Goal: Information Seeking & Learning: Learn about a topic

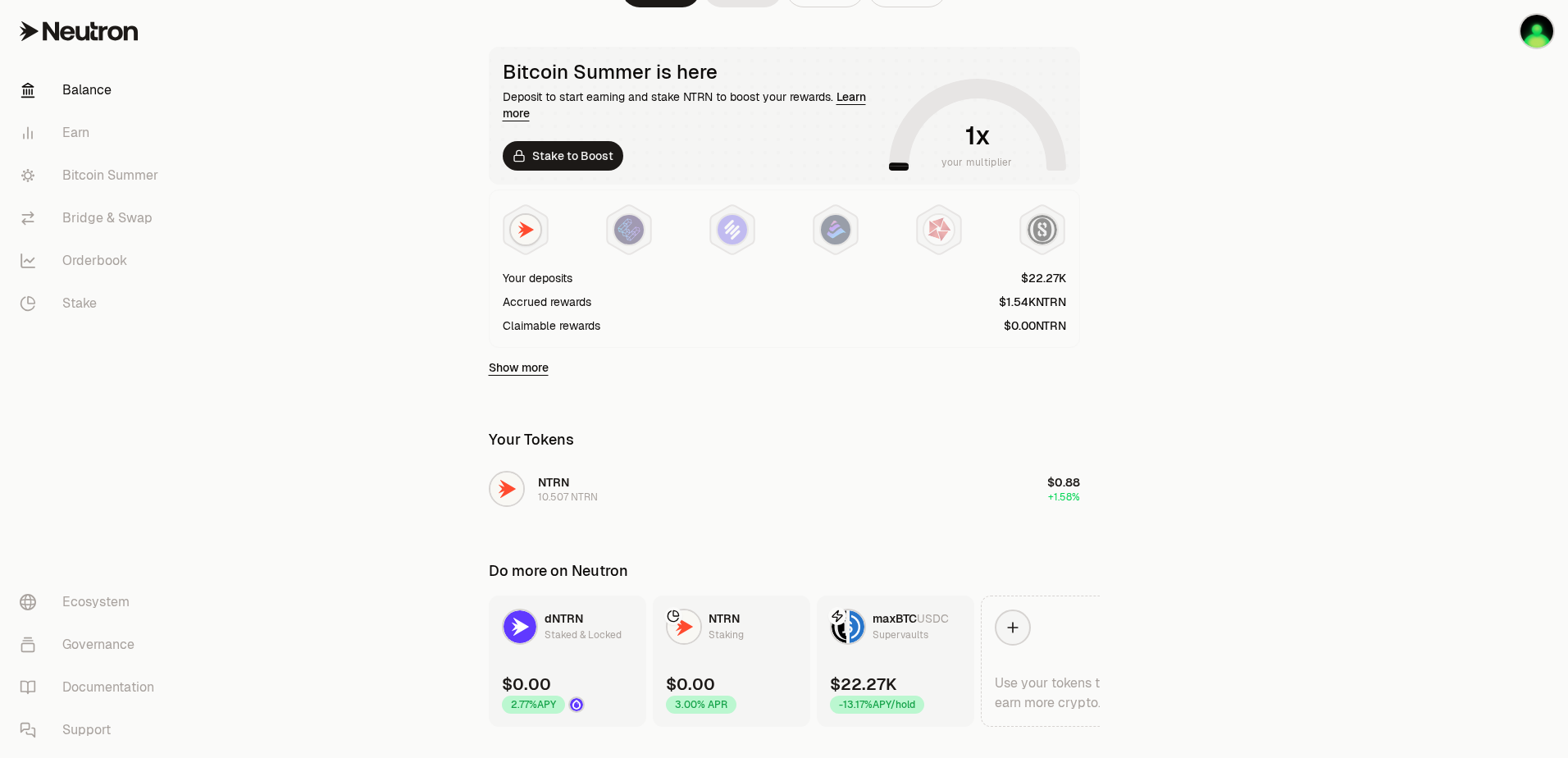
scroll to position [305, 0]
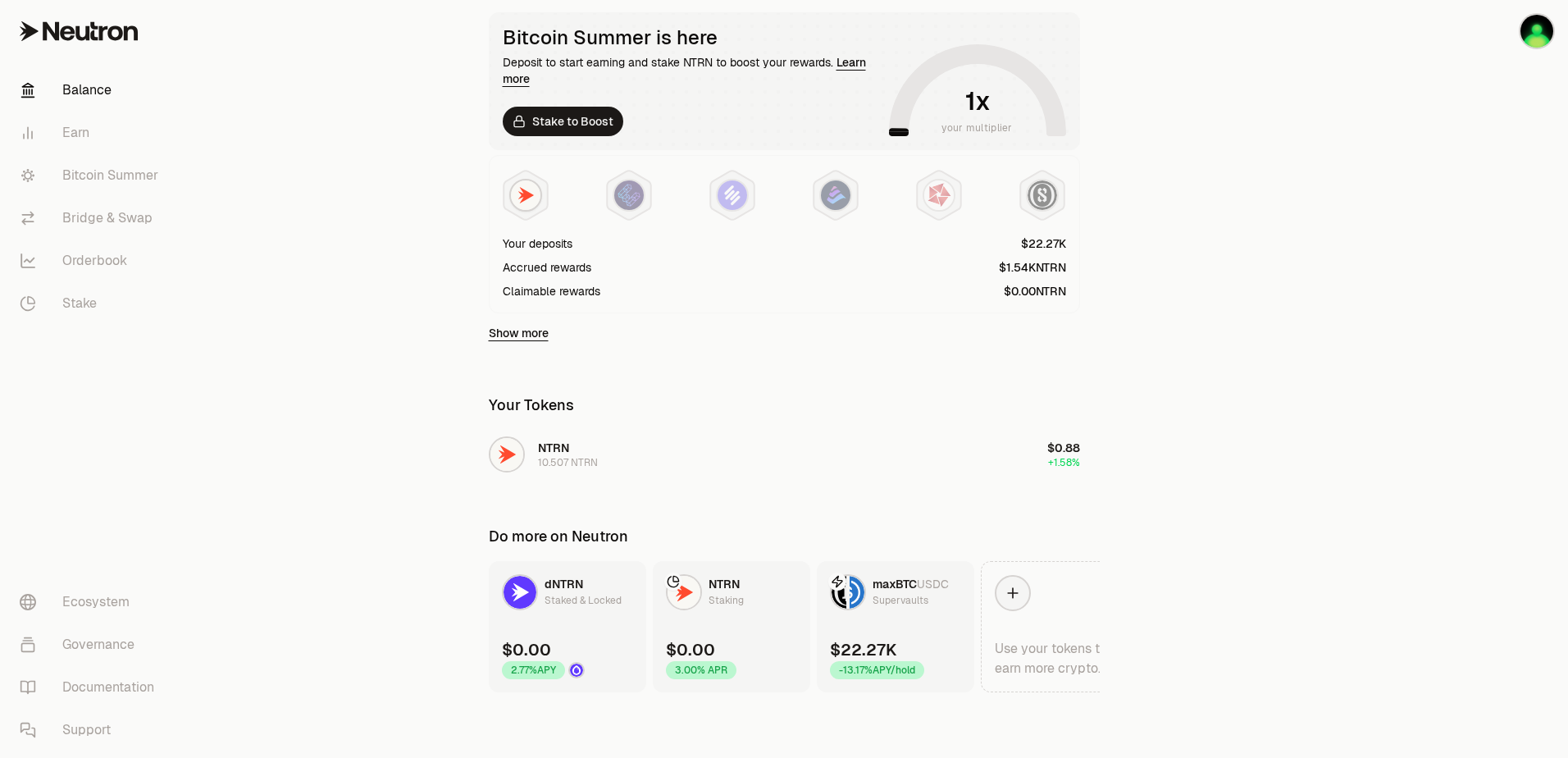
click at [1281, 407] on main "$0.01 1.58% Bridge Swap Send Receive Bitcoin Summer is here Deposit to start ea…" at bounding box center [876, 226] width 1385 height 1063
click at [129, 169] on link "Bitcoin Summer" at bounding box center [92, 175] width 171 height 43
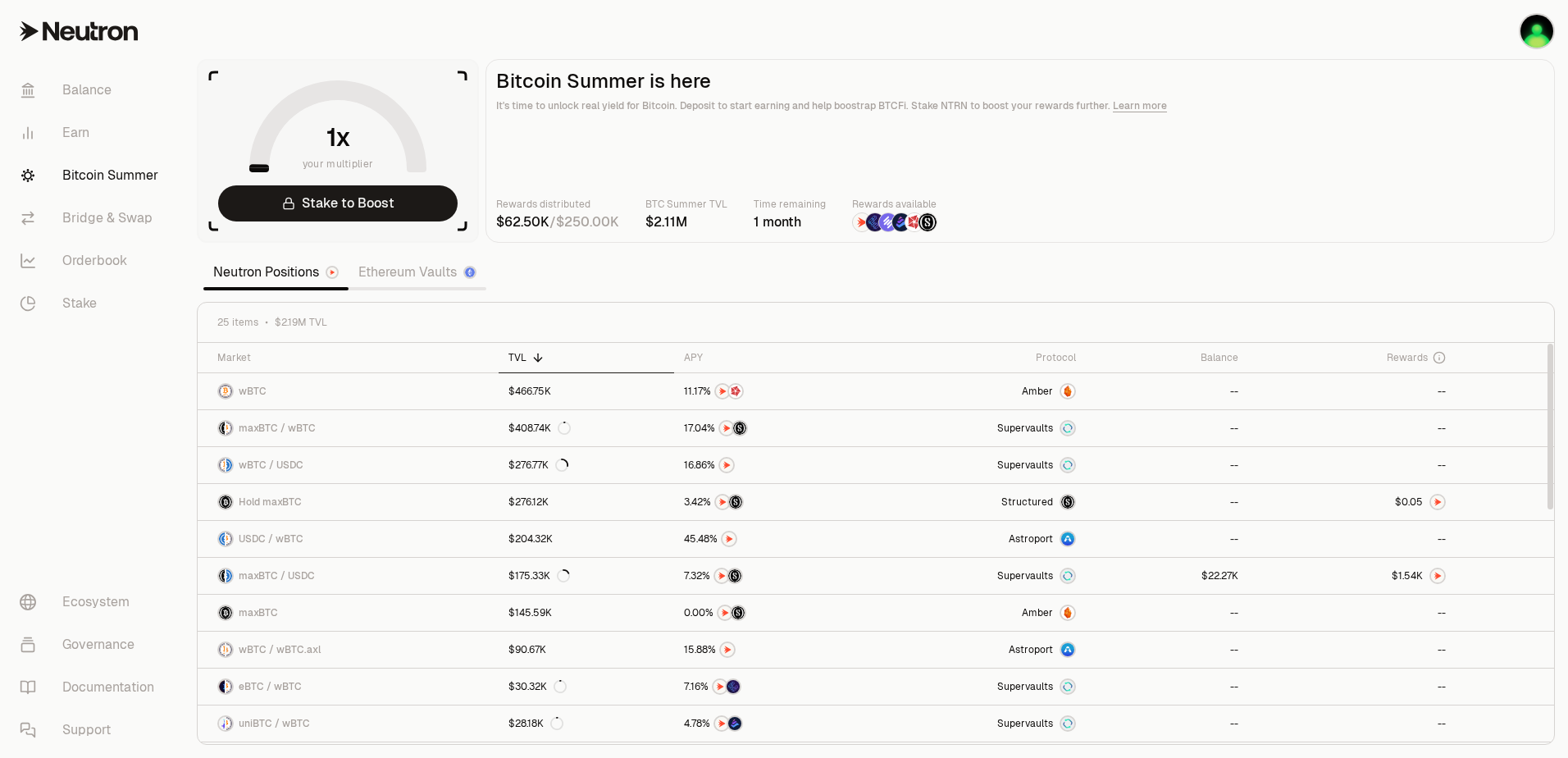
click at [678, 270] on section "your multiplier Stake to Boost Bitcoin Summer is here It's time to unlock real …" at bounding box center [876, 379] width 1385 height 758
click at [1031, 356] on icon at bounding box center [1025, 358] width 14 height 14
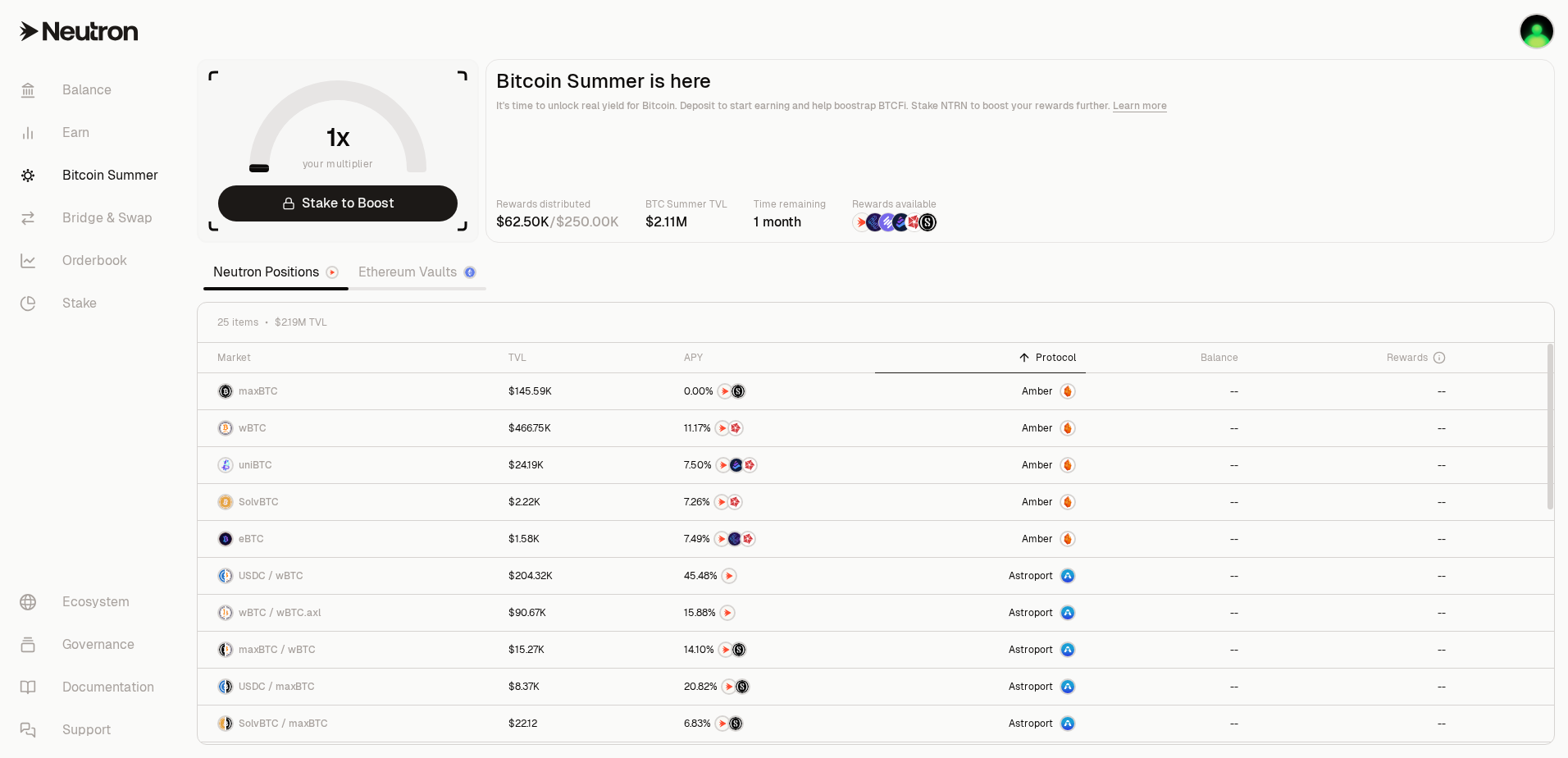
click at [1031, 356] on icon at bounding box center [1025, 358] width 14 height 14
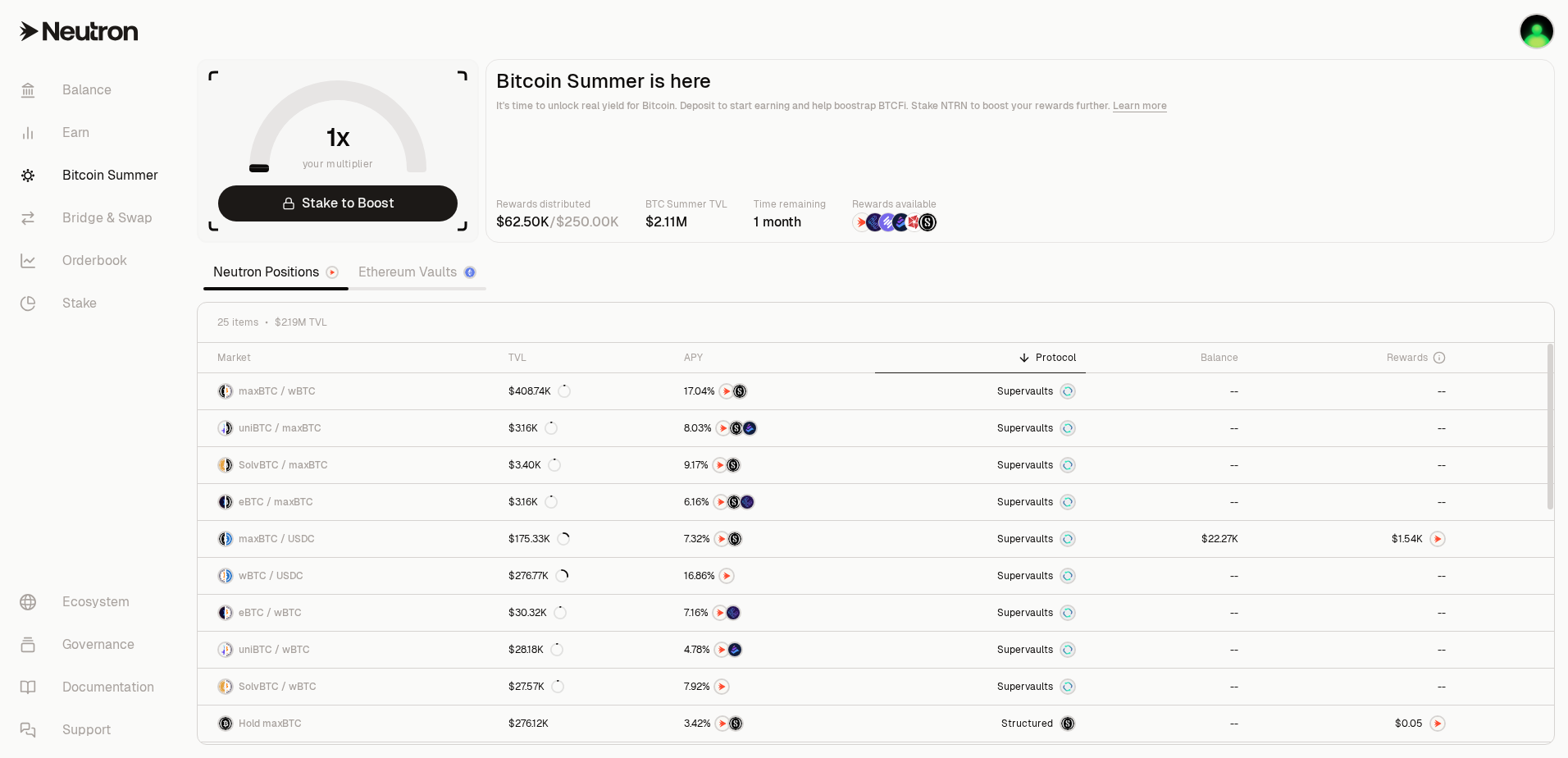
click at [1059, 355] on div "Protocol" at bounding box center [980, 358] width 191 height 14
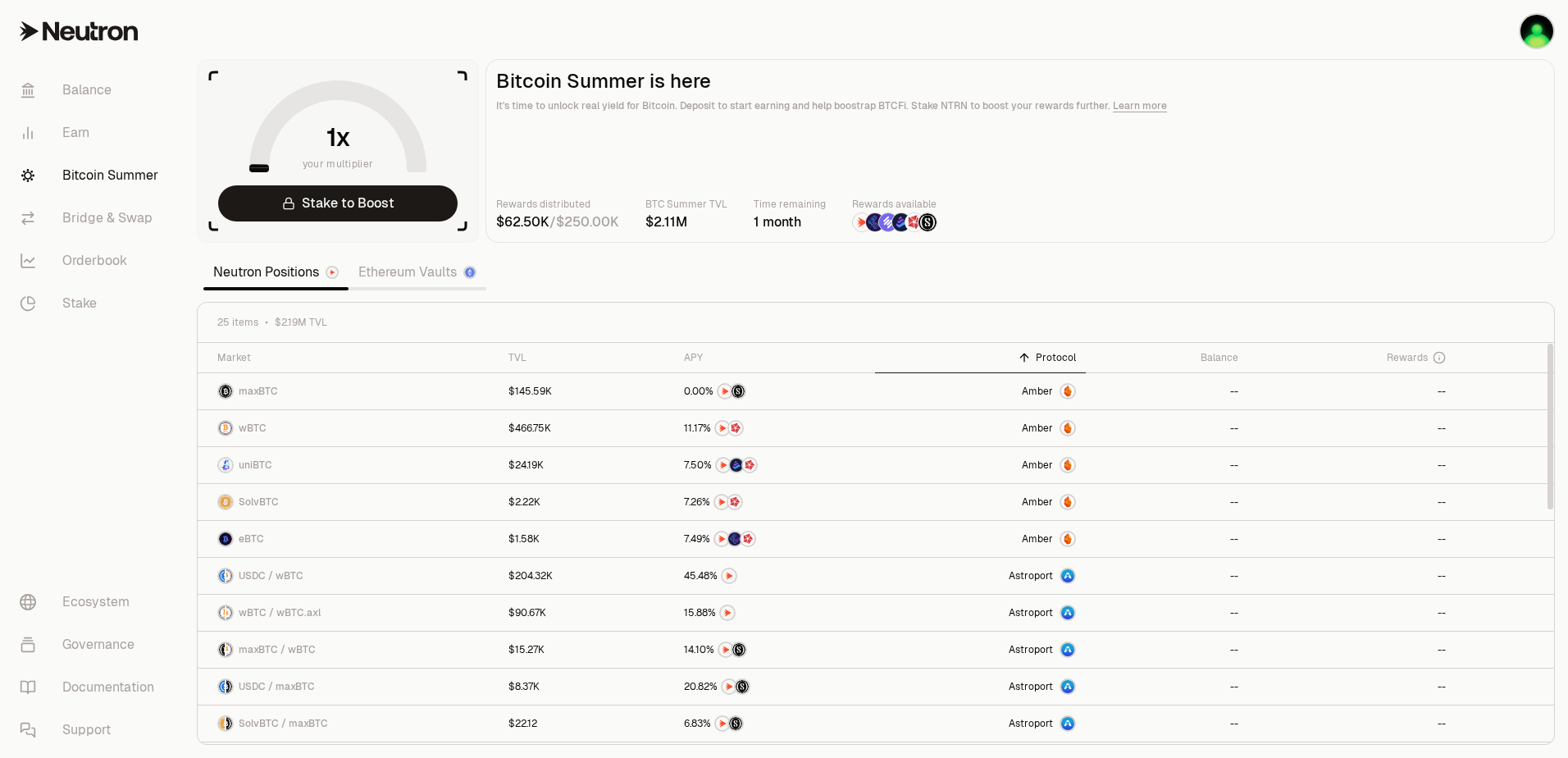
click at [1047, 364] on th "Protocol" at bounding box center [979, 358] width 210 height 30
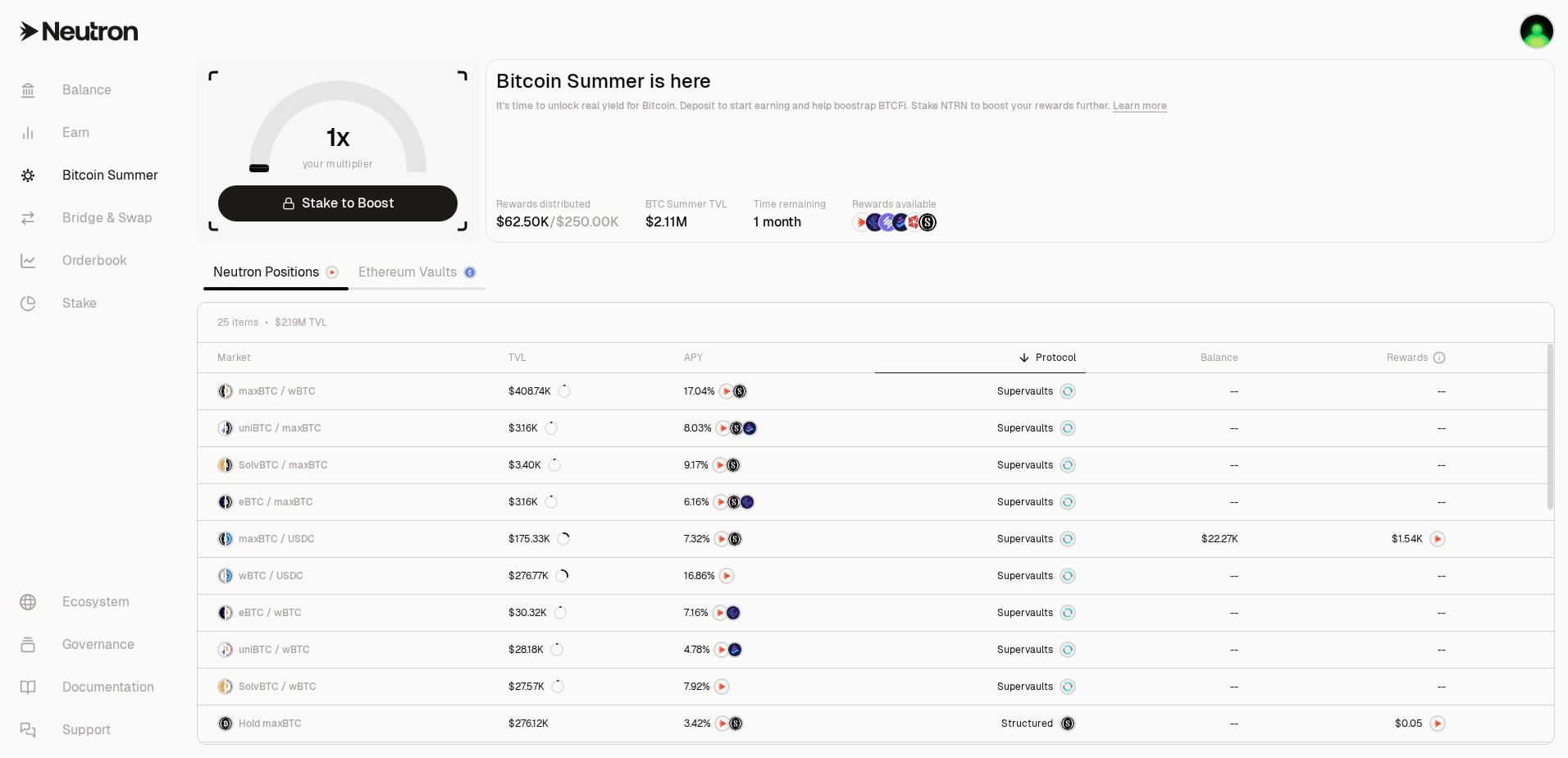
click at [1047, 364] on th "Protocol" at bounding box center [979, 358] width 210 height 30
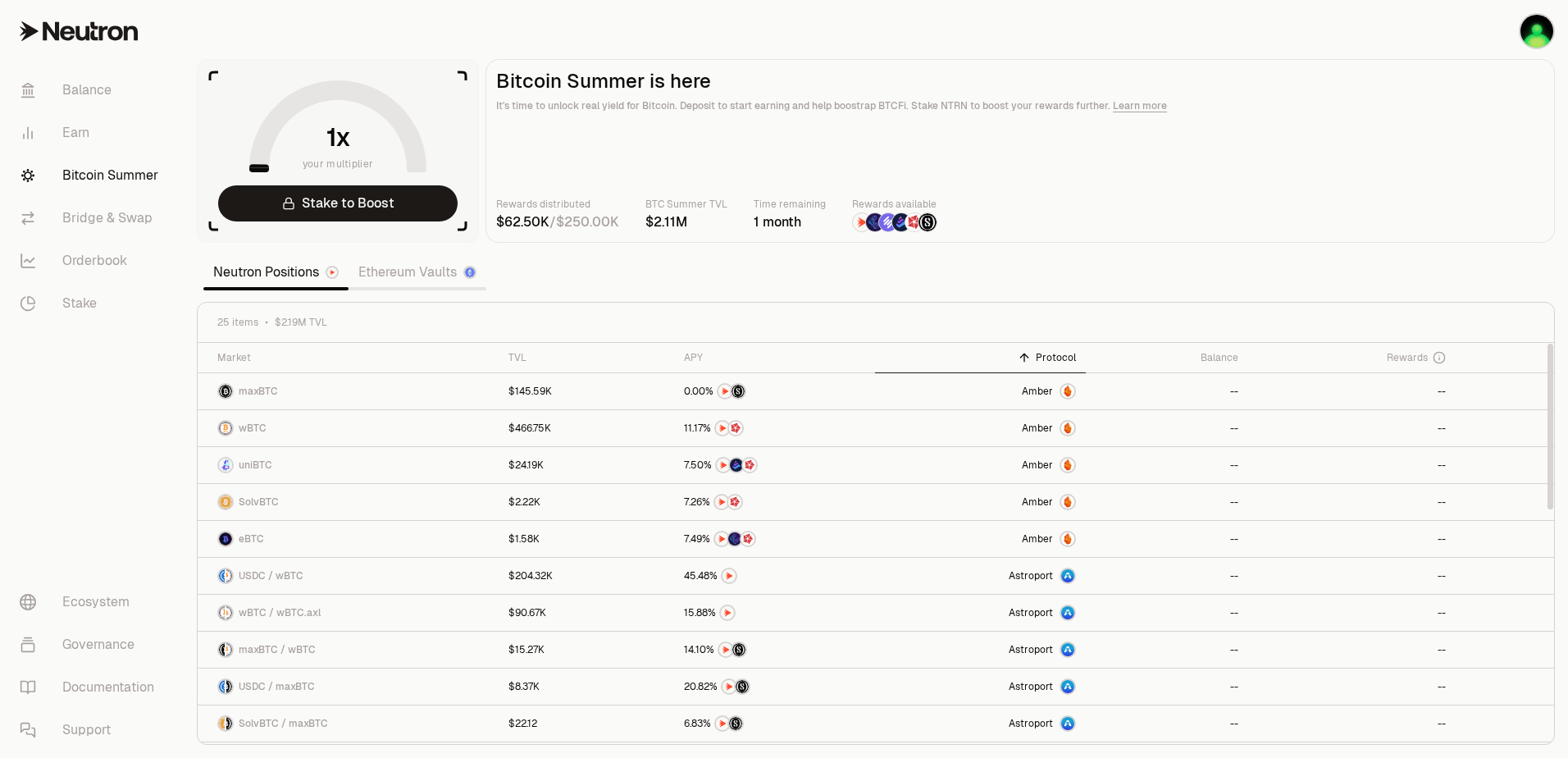
click at [1047, 364] on th "Protocol" at bounding box center [979, 358] width 210 height 30
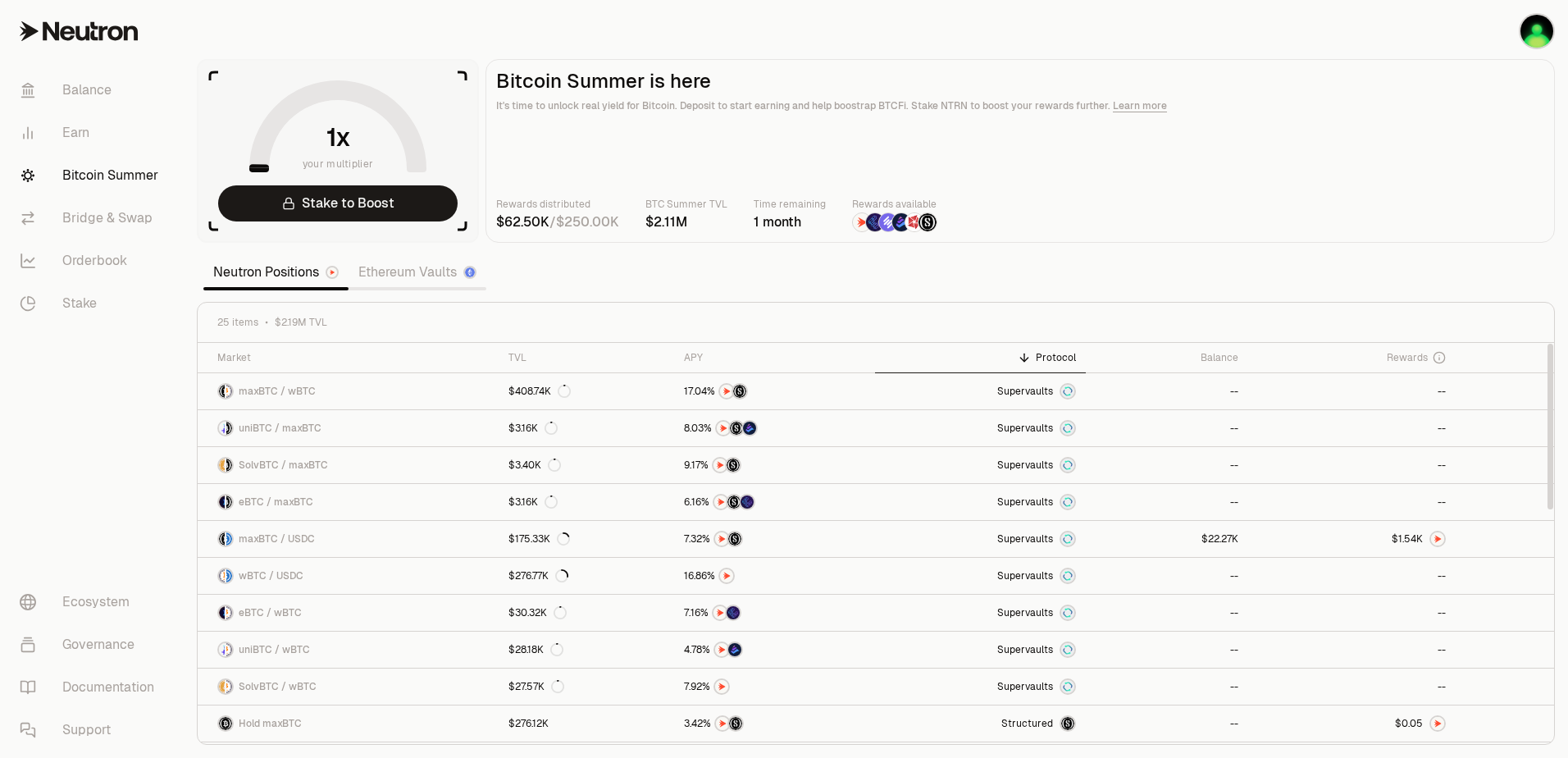
click at [1047, 364] on th "Protocol" at bounding box center [979, 358] width 210 height 30
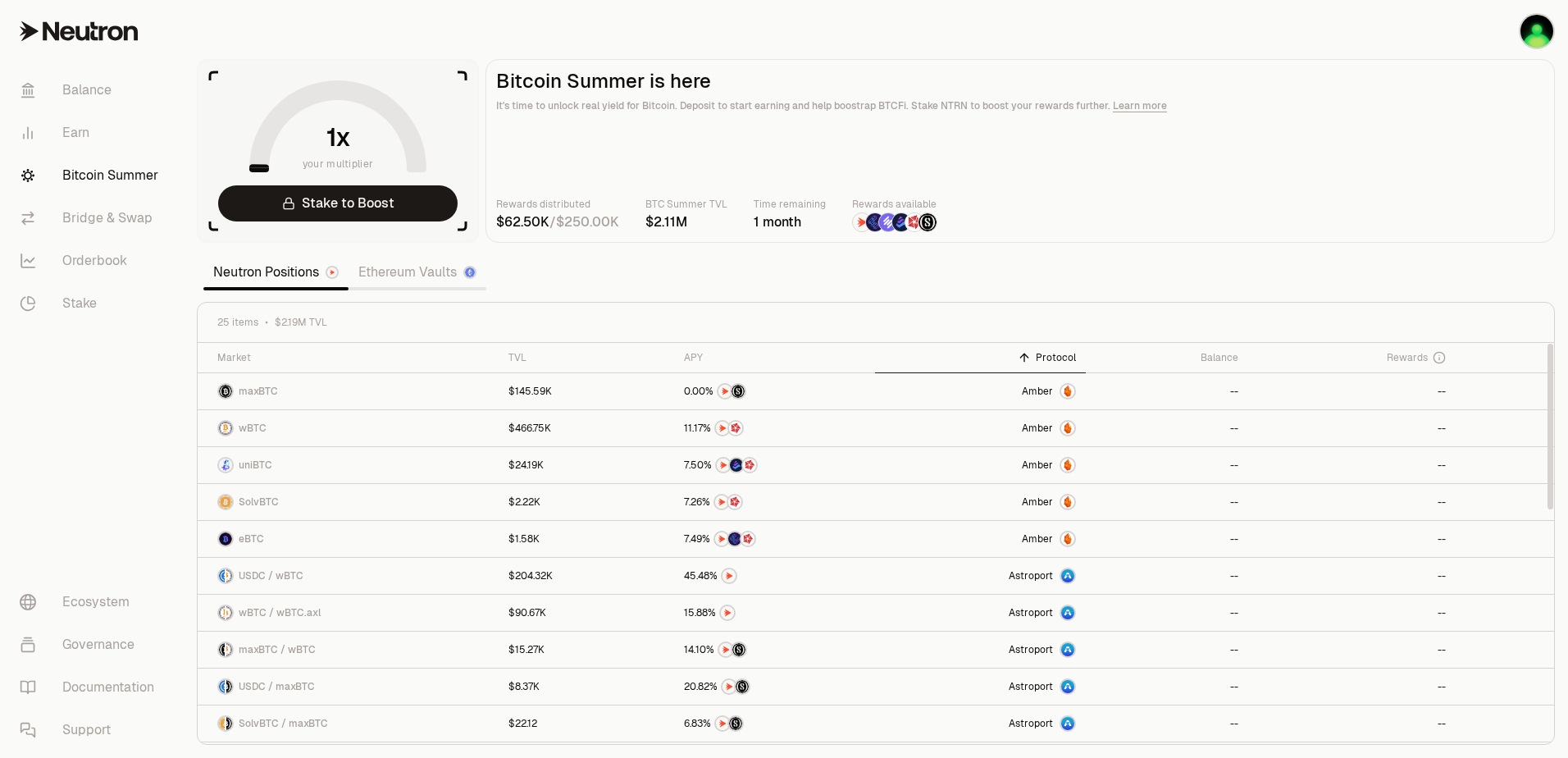
click at [1072, 363] on div "Protocol" at bounding box center [980, 358] width 191 height 14
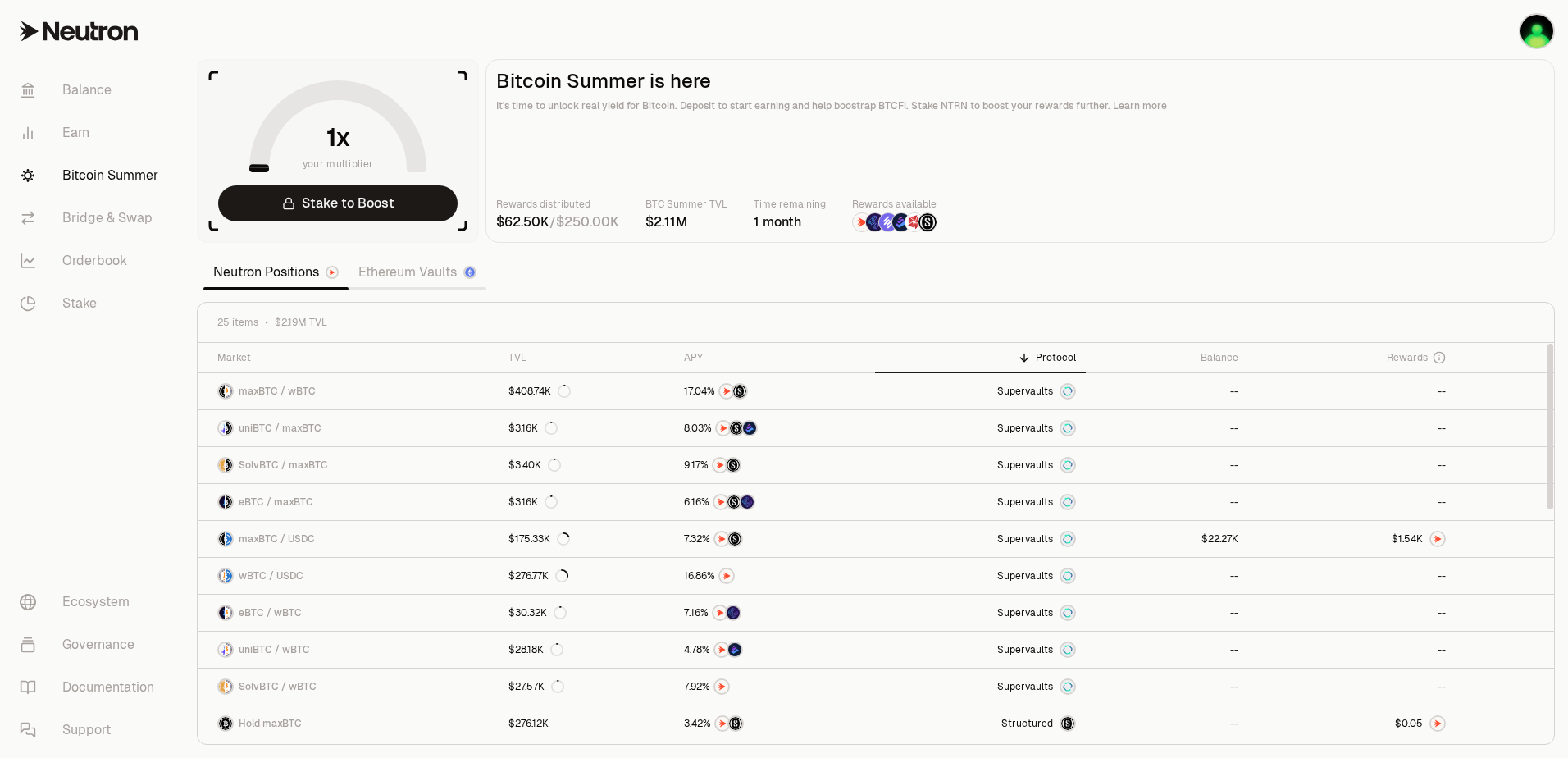
click at [1072, 363] on div "Protocol" at bounding box center [980, 358] width 191 height 14
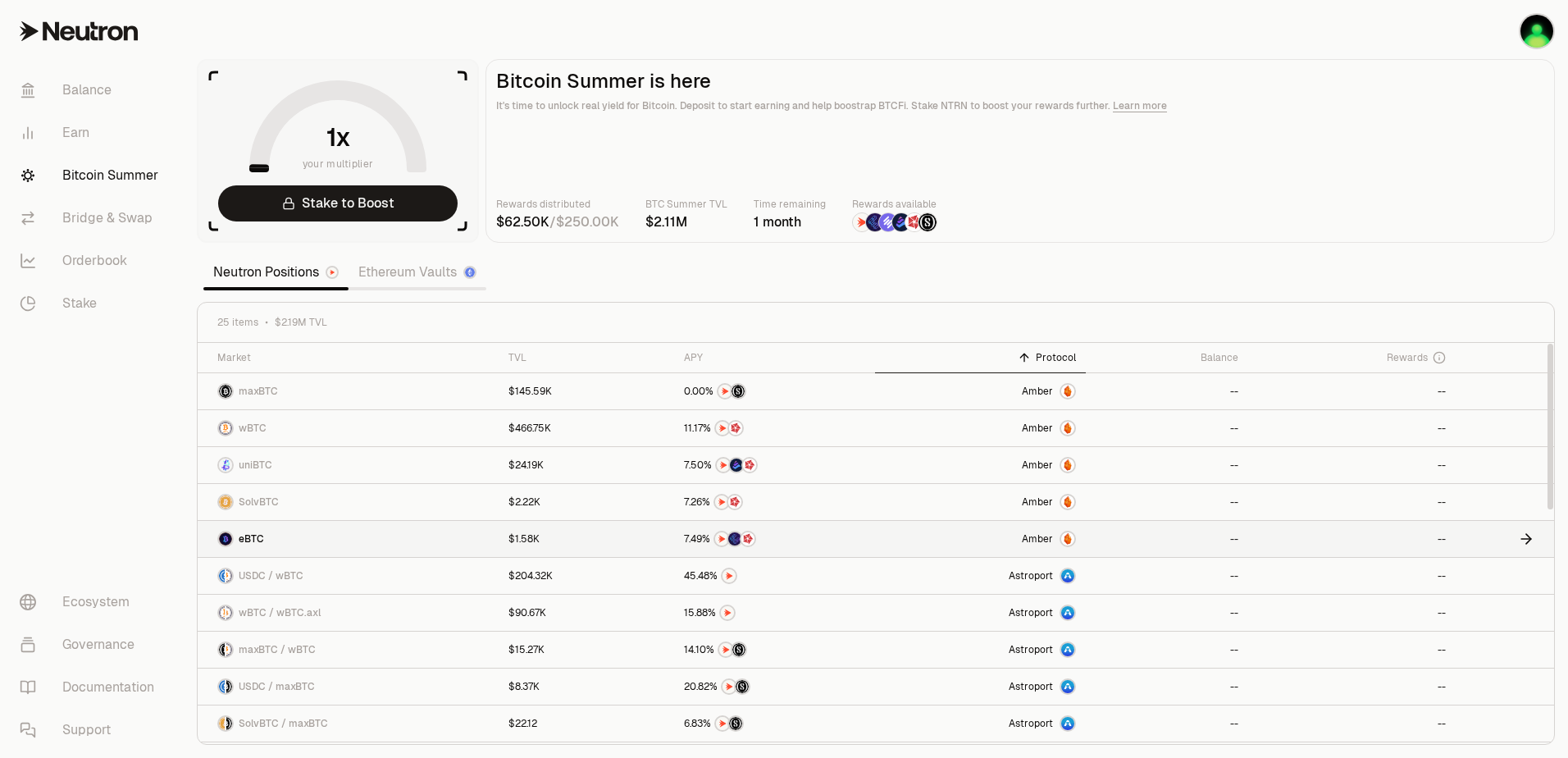
scroll to position [82, 0]
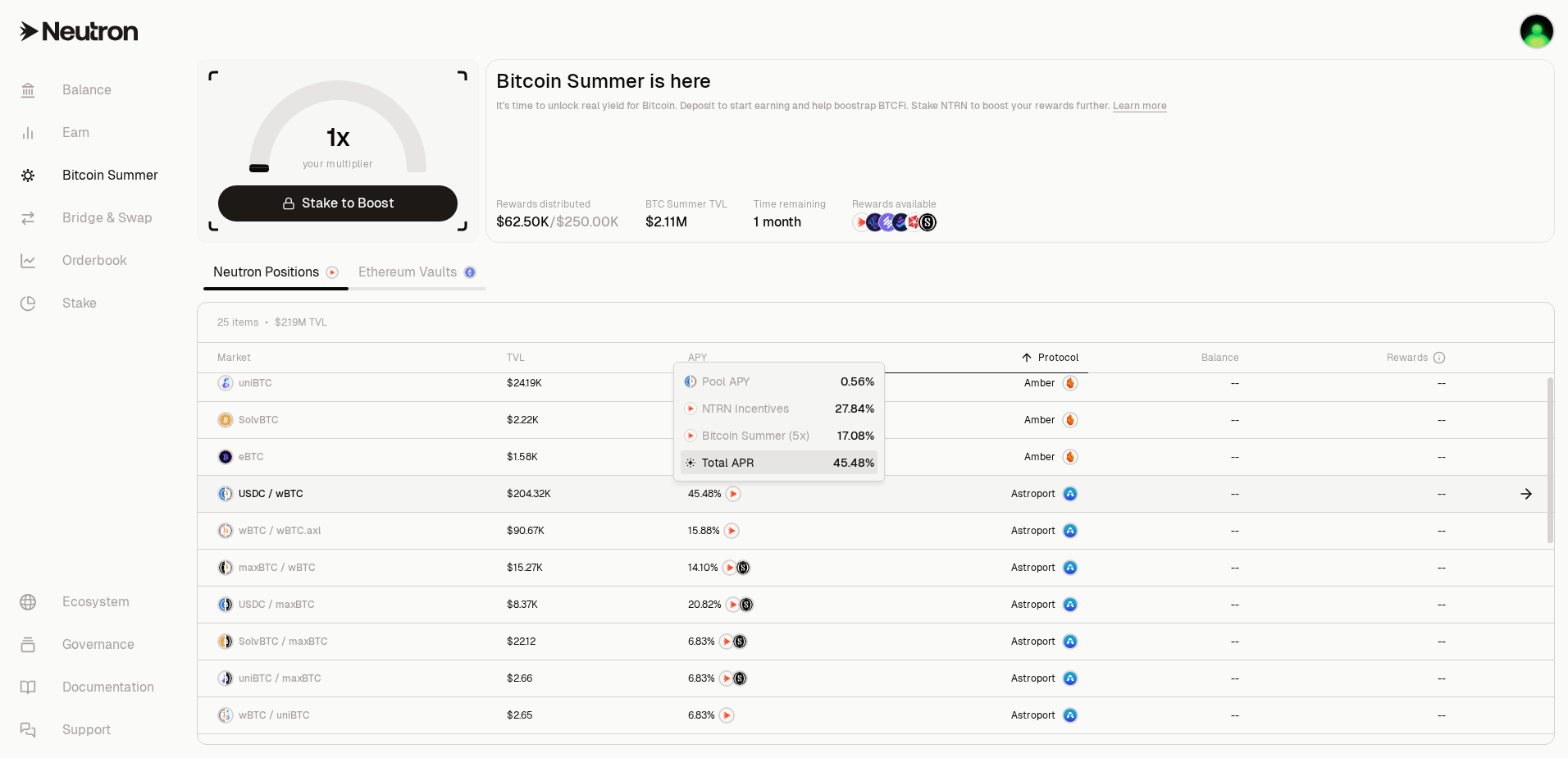
click at [698, 494] on span "5" at bounding box center [697, 493] width 7 height 13
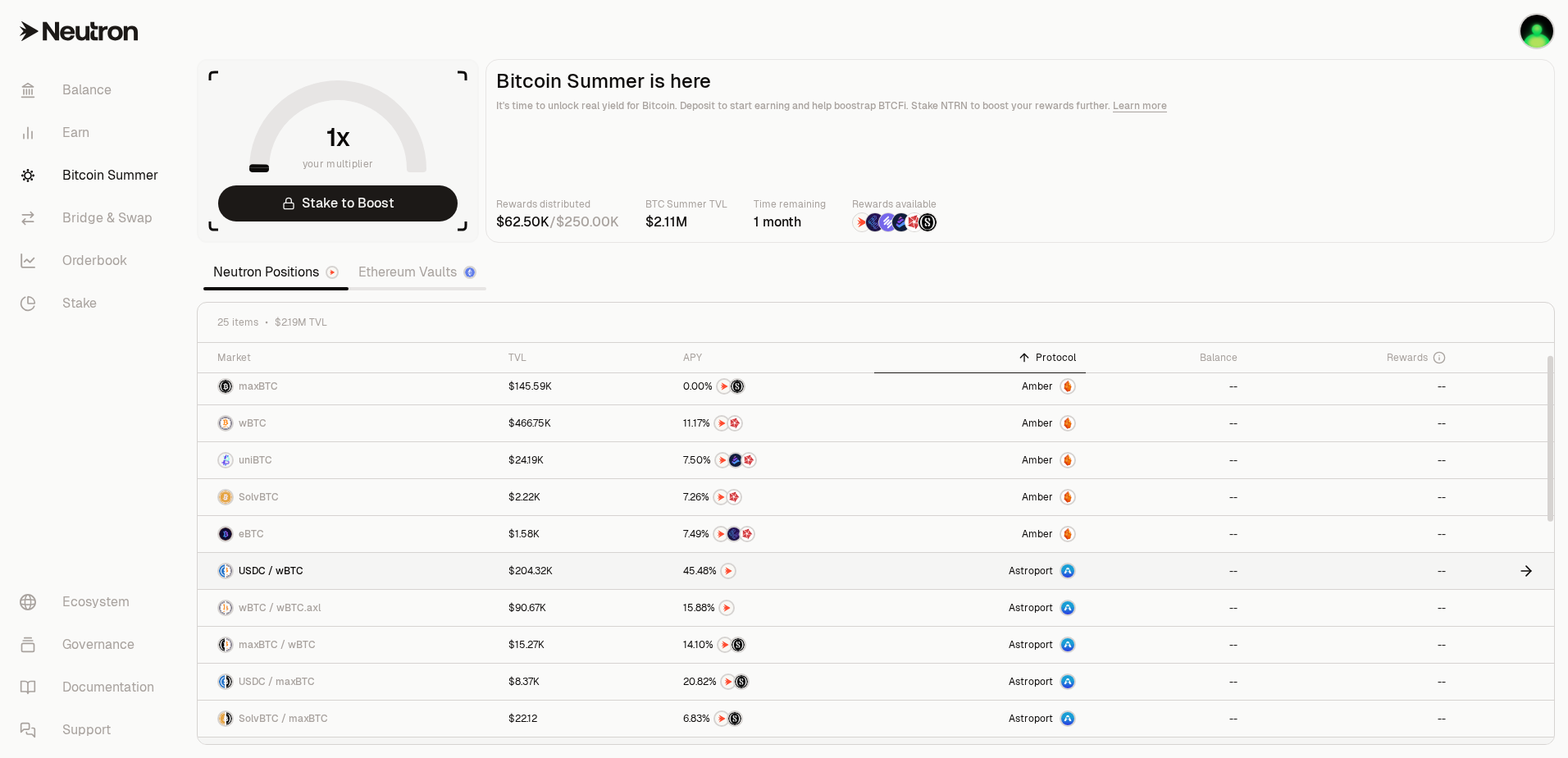
scroll to position [0, 0]
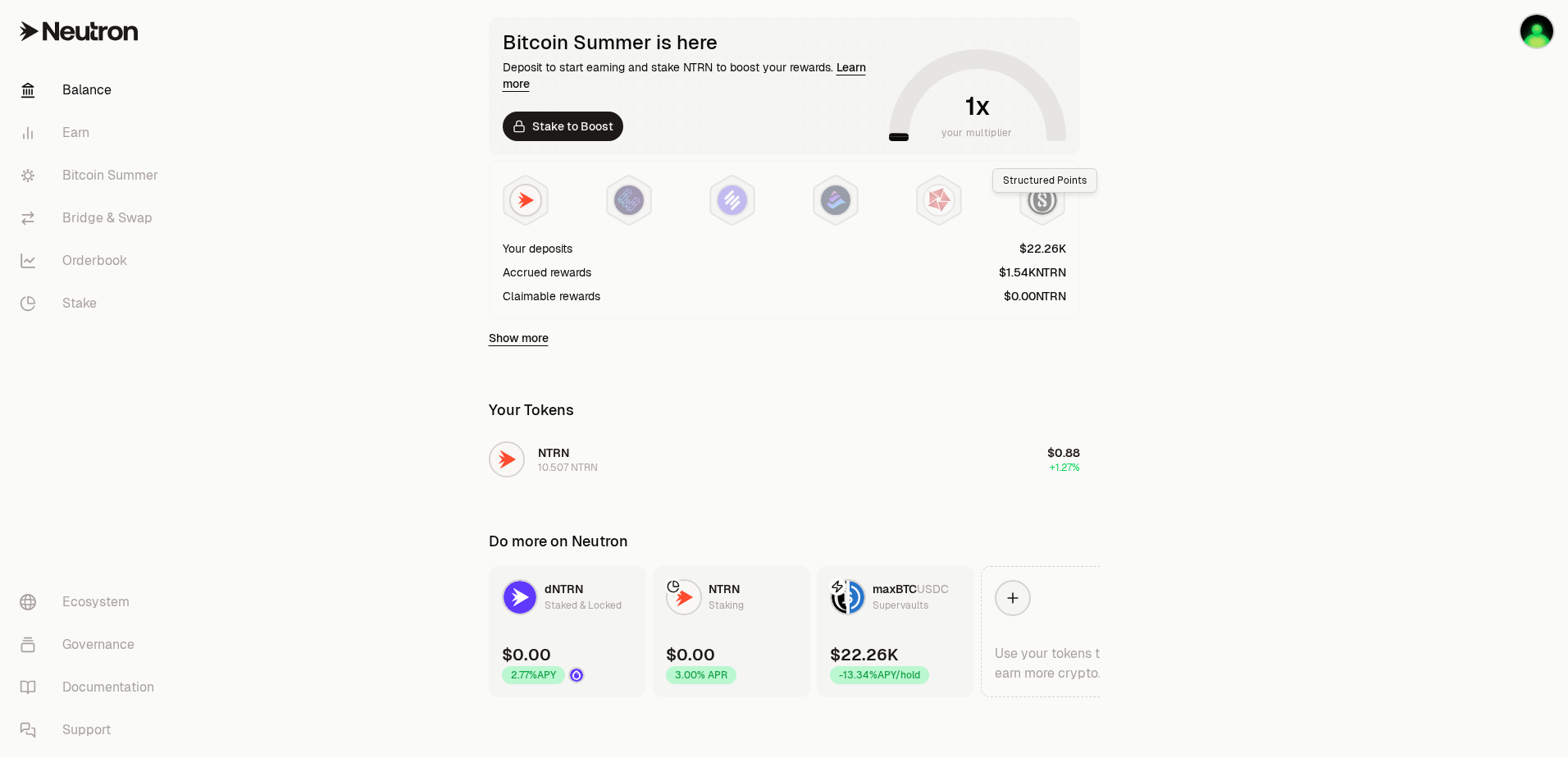
scroll to position [305, 0]
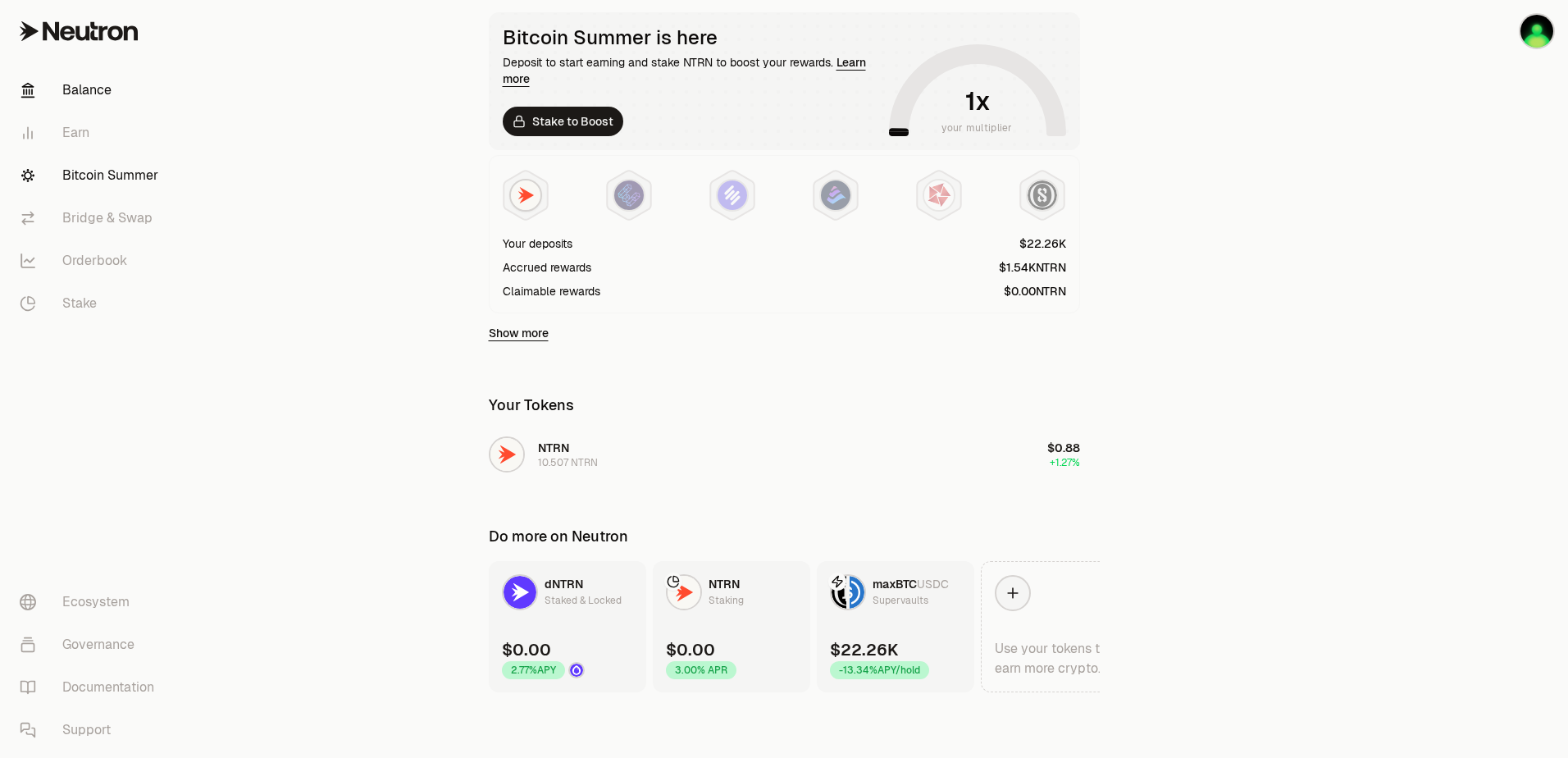
click at [104, 174] on link "Bitcoin Summer" at bounding box center [92, 175] width 171 height 43
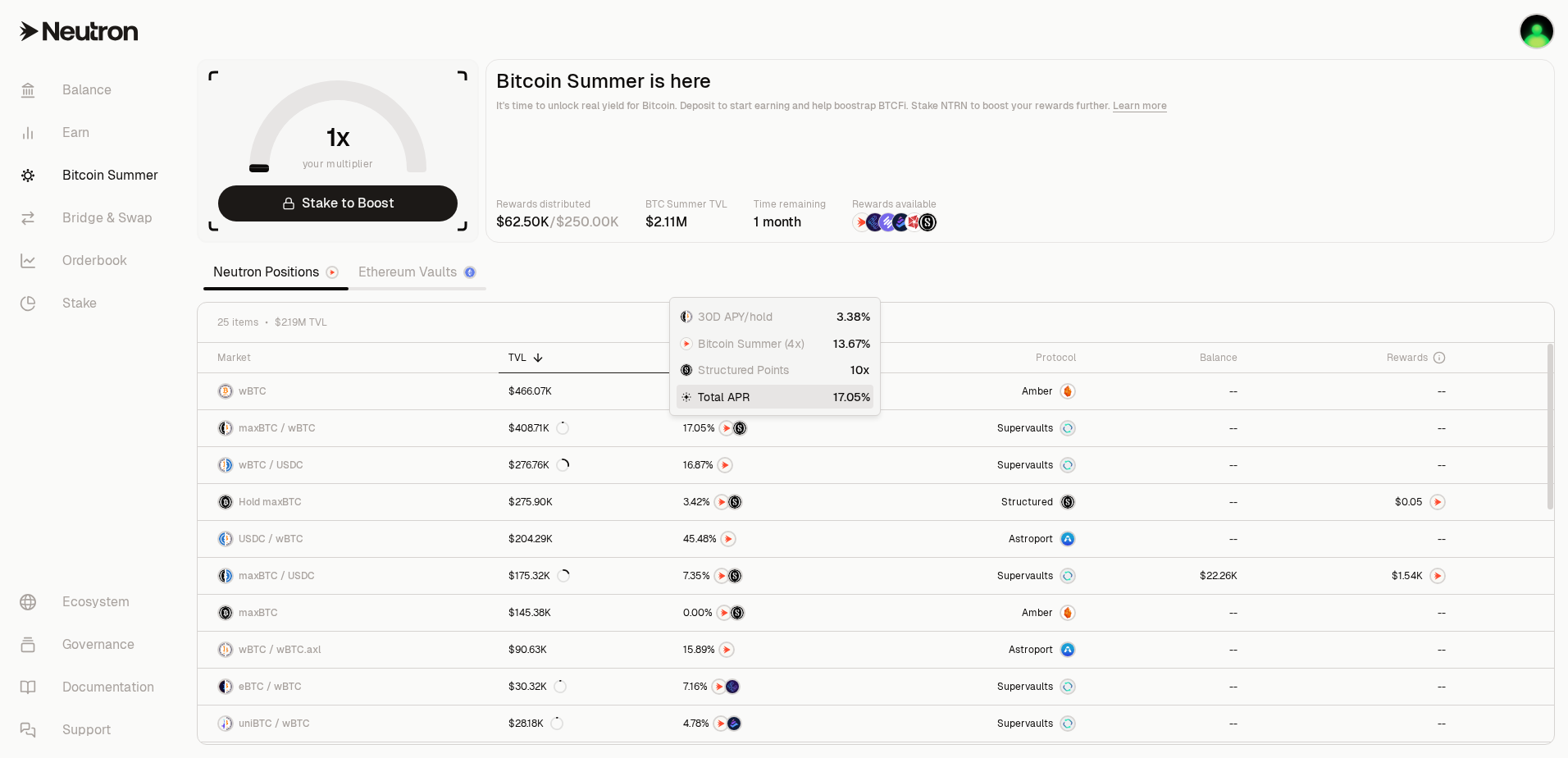
click at [678, 356] on th "APY" at bounding box center [773, 358] width 201 height 30
